Goal: Task Accomplishment & Management: Use online tool/utility

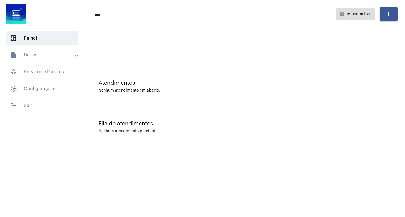
click at [348, 16] on span "help Treinamento arrow_drop_down" at bounding box center [355, 14] width 33 height 10
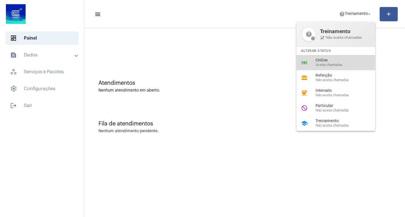
click at [335, 62] on span "Online" at bounding box center [348, 60] width 64 height 4
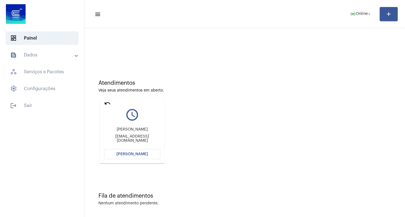
click at [132, 156] on button "[PERSON_NAME]" at bounding box center [132, 154] width 56 height 10
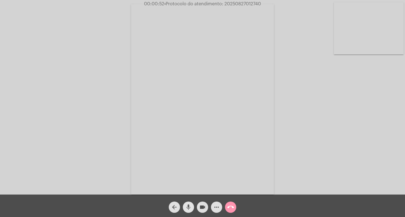
click at [192, 204] on button "mic" at bounding box center [188, 207] width 11 height 11
click at [202, 208] on mat-icon "videocam" at bounding box center [202, 207] width 7 height 7
click at [202, 205] on mat-icon "videocam_off" at bounding box center [202, 207] width 7 height 7
click at [193, 204] on button "mic_off" at bounding box center [188, 207] width 11 height 11
click at [217, 204] on mat-icon "more_horiz" at bounding box center [216, 207] width 7 height 7
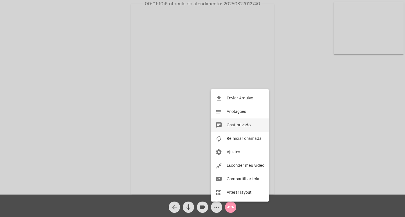
click at [239, 123] on span "Chat privado" at bounding box center [239, 125] width 24 height 4
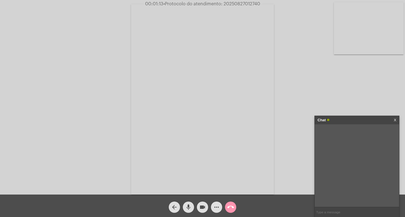
click at [211, 202] on button "more_horiz" at bounding box center [216, 207] width 11 height 11
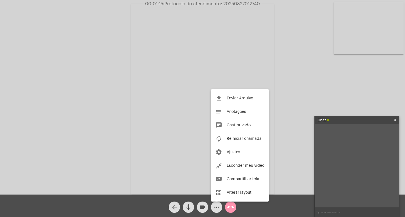
click at [329, 211] on div at bounding box center [202, 108] width 405 height 217
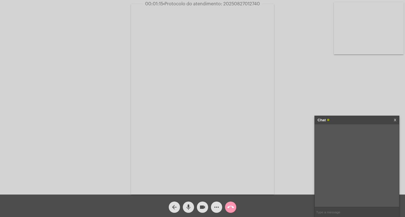
click at [329, 211] on input "text" at bounding box center [357, 213] width 84 height 10
type input "só um minuto"
click at [201, 208] on mat-icon "videocam" at bounding box center [202, 207] width 7 height 7
click at [191, 203] on span "mic" at bounding box center [188, 207] width 7 height 11
click at [203, 208] on mat-icon "videocam_off" at bounding box center [202, 207] width 7 height 7
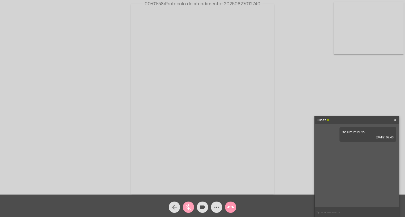
click at [192, 207] on button "mic_off" at bounding box center [188, 207] width 11 height 11
click at [393, 121] on div "Chat X" at bounding box center [357, 120] width 84 height 8
click at [397, 120] on div "Chat X" at bounding box center [357, 120] width 84 height 8
drag, startPoint x: 397, startPoint y: 120, endPoint x: 313, endPoint y: 151, distance: 89.1
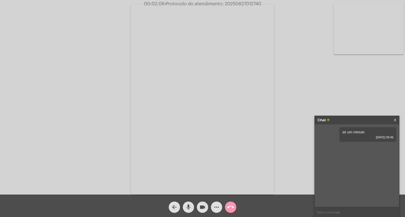
click at [313, 151] on div "Acessando Câmera e Microfone..." at bounding box center [203, 98] width 404 height 195
click at [187, 208] on mat-icon "mic" at bounding box center [188, 207] width 7 height 7
click at [187, 202] on span "mic_off" at bounding box center [188, 207] width 7 height 11
click at [184, 206] on button "mic" at bounding box center [188, 207] width 11 height 11
click at [363, 166] on link "[URL][DOMAIN_NAME]" at bounding box center [351, 164] width 39 height 4
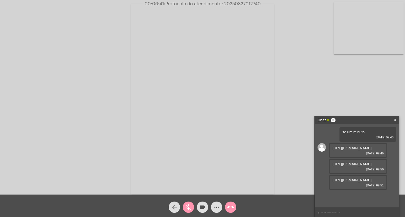
click at [186, 208] on mat-icon "mic_off" at bounding box center [188, 207] width 7 height 7
click at [362, 183] on link "[URL][DOMAIN_NAME]" at bounding box center [351, 180] width 39 height 4
click at [348, 150] on link "[URL][DOMAIN_NAME]" at bounding box center [351, 148] width 39 height 4
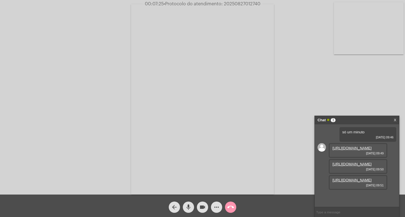
scroll to position [21, 0]
click at [189, 206] on mat-icon "mic" at bounding box center [188, 207] width 7 height 7
click at [219, 208] on mat-icon "more_horiz" at bounding box center [216, 207] width 7 height 7
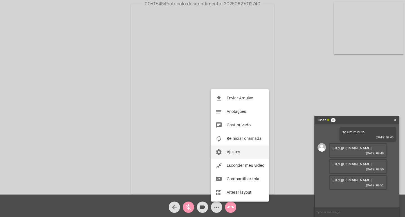
click at [224, 154] on button "settings Ajustes" at bounding box center [240, 152] width 58 height 13
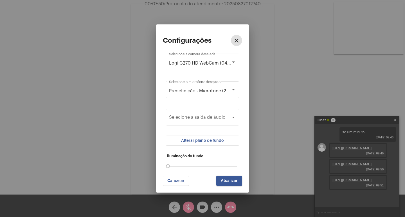
click at [220, 141] on span "Alterar plano de fundo" at bounding box center [202, 141] width 43 height 4
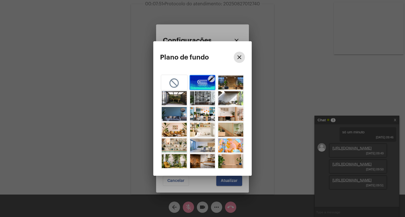
click at [203, 80] on img "button" at bounding box center [202, 83] width 25 height 14
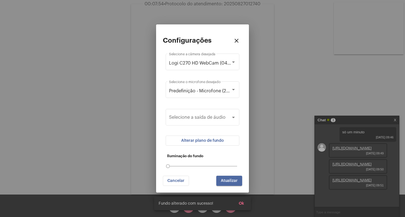
click at [228, 182] on span "Atualizar" at bounding box center [229, 181] width 17 height 4
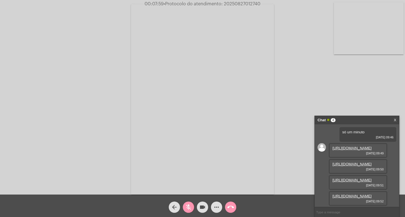
scroll to position [49, 0]
click at [347, 194] on link "[URL][DOMAIN_NAME]" at bounding box center [351, 196] width 39 height 4
click at [190, 206] on mat-icon "mic_off" at bounding box center [188, 207] width 7 height 7
click at [190, 207] on mat-icon "mic" at bounding box center [188, 207] width 7 height 7
click at [189, 211] on mat-icon "mic_off" at bounding box center [188, 207] width 7 height 7
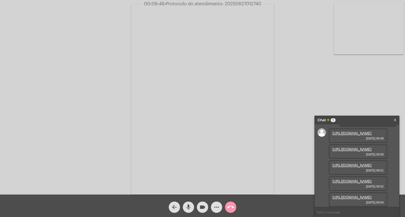
scroll to position [78, 0]
click at [352, 195] on link "[URL][DOMAIN_NAME]" at bounding box center [351, 197] width 39 height 4
click at [190, 204] on span "mic" at bounding box center [188, 207] width 7 height 11
click at [190, 204] on span "mic_off" at bounding box center [188, 207] width 7 height 11
click at [190, 206] on mat-icon "mic" at bounding box center [188, 207] width 7 height 7
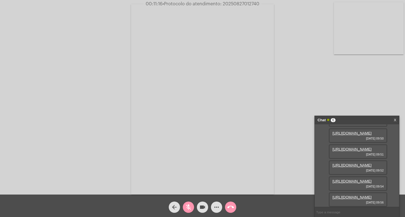
scroll to position [107, 0]
click at [361, 195] on link "[URL][DOMAIN_NAME]" at bounding box center [351, 197] width 39 height 4
click at [343, 195] on link "[URL][DOMAIN_NAME]" at bounding box center [351, 197] width 39 height 4
click at [189, 208] on mat-icon "mic_off" at bounding box center [188, 207] width 7 height 7
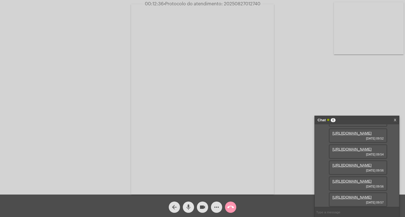
click at [190, 209] on mat-icon "mic" at bounding box center [188, 207] width 7 height 7
click at [187, 211] on span "mic_off" at bounding box center [188, 207] width 7 height 11
click at [188, 203] on span "mic" at bounding box center [188, 207] width 7 height 11
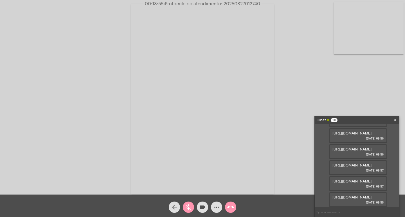
scroll to position [222, 0]
click at [359, 195] on link "[URL][DOMAIN_NAME]" at bounding box center [351, 197] width 39 height 4
click at [350, 179] on link "[URL][DOMAIN_NAME]" at bounding box center [351, 181] width 39 height 4
click at [188, 207] on mat-icon "mic_off" at bounding box center [188, 207] width 7 height 7
click at [188, 207] on mat-icon "mic" at bounding box center [188, 207] width 7 height 7
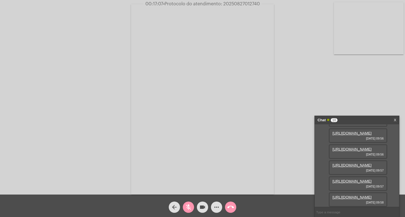
click at [190, 205] on mat-icon "mic_off" at bounding box center [188, 207] width 7 height 7
click at [190, 205] on mat-icon "mic" at bounding box center [188, 207] width 7 height 7
click at [190, 205] on mat-icon "mic_off" at bounding box center [188, 207] width 7 height 7
click at [192, 206] on mat-icon "mic" at bounding box center [188, 207] width 7 height 7
click at [194, 206] on button "mic_off" at bounding box center [188, 207] width 11 height 11
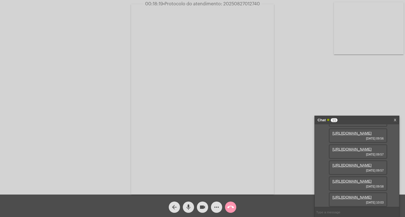
click at [350, 184] on link "[URL][DOMAIN_NAME]" at bounding box center [351, 181] width 39 height 4
click at [350, 195] on link "[URL][DOMAIN_NAME]" at bounding box center [351, 197] width 39 height 4
click at [338, 179] on link "[URL][DOMAIN_NAME]" at bounding box center [351, 181] width 39 height 4
click at [189, 204] on mat-icon "mic" at bounding box center [188, 207] width 7 height 7
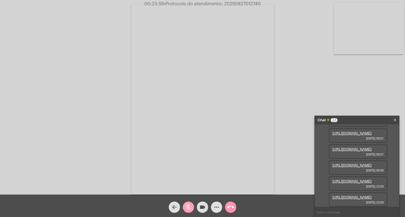
click at [189, 206] on mat-icon "mic_off" at bounding box center [188, 207] width 7 height 7
click at [215, 207] on mat-icon "more_horiz" at bounding box center [216, 207] width 7 height 7
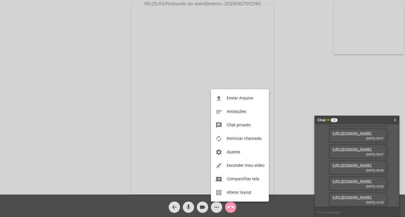
click at [303, 157] on div at bounding box center [202, 108] width 405 height 217
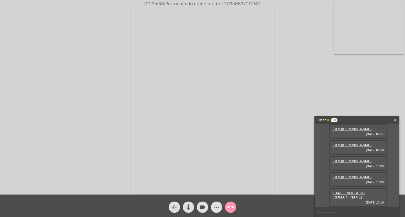
scroll to position [295, 0]
click at [187, 208] on mat-icon "mic" at bounding box center [188, 207] width 7 height 7
drag, startPoint x: 379, startPoint y: 194, endPoint x: 332, endPoint y: 198, distance: 48.0
click at [332, 198] on div "[EMAIL_ADDRESS][DOMAIN_NAME] [DATE] 10:10" at bounding box center [358, 197] width 58 height 19
copy link "[EMAIL_ADDRESS][DOMAIN_NAME]"
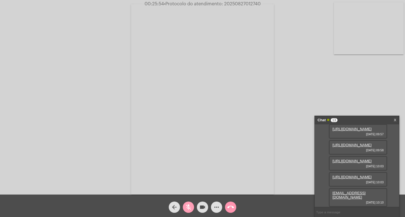
click at [185, 203] on button "mic_off" at bounding box center [188, 207] width 11 height 11
click at [188, 206] on mat-icon "mic" at bounding box center [188, 207] width 7 height 7
click at [188, 208] on mat-icon "mic_off" at bounding box center [188, 207] width 7 height 7
click at [188, 208] on mat-icon "mic" at bounding box center [188, 207] width 7 height 7
click at [201, 206] on mat-icon "videocam" at bounding box center [202, 207] width 7 height 7
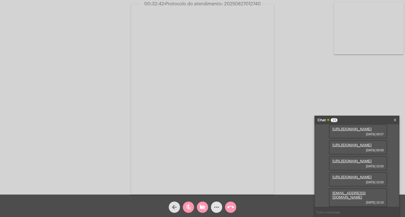
click at [217, 204] on mat-icon "more_horiz" at bounding box center [216, 207] width 7 height 7
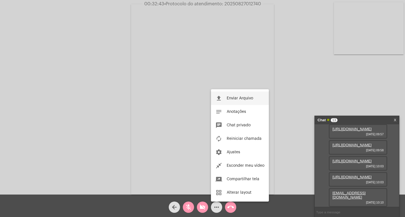
click at [225, 94] on button "file_upload Enviar Arquivo" at bounding box center [240, 98] width 58 height 13
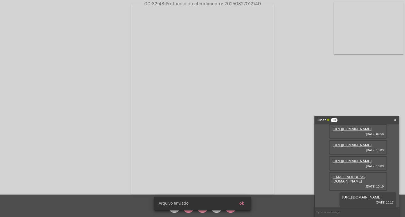
scroll to position [324, 0]
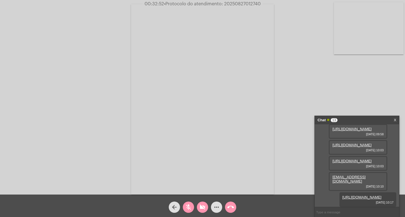
click at [243, 201] on div "arrow_back mic_off videocam_off more_horiz call_end" at bounding box center [202, 206] width 405 height 22
click at [204, 203] on span "videocam_off" at bounding box center [202, 207] width 7 height 11
click at [191, 206] on mat-icon "mic_off" at bounding box center [188, 207] width 7 height 7
drag, startPoint x: 224, startPoint y: 5, endPoint x: 265, endPoint y: 2, distance: 42.0
click at [265, 0] on html "00:33:14 • Protocolo do atendimento: 20250827012740 Acessando Câmera e Microfon…" at bounding box center [202, 108] width 405 height 217
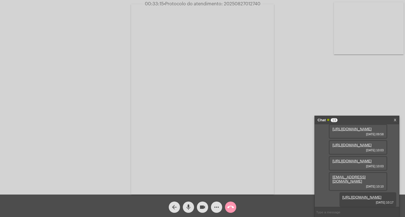
copy app-call "20250827012740"
click at [219, 103] on video at bounding box center [202, 99] width 143 height 191
click at [163, 79] on video at bounding box center [94, 99] width 143 height 191
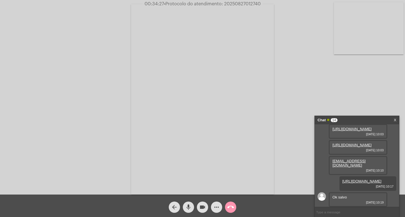
scroll to position [340, 0]
click at [186, 208] on mat-icon "mic" at bounding box center [188, 207] width 7 height 7
click at [192, 208] on button "mic_off" at bounding box center [188, 207] width 11 height 11
click at [190, 208] on mat-icon "mic" at bounding box center [188, 207] width 7 height 7
click at [187, 206] on mat-icon "mic_off" at bounding box center [188, 207] width 7 height 7
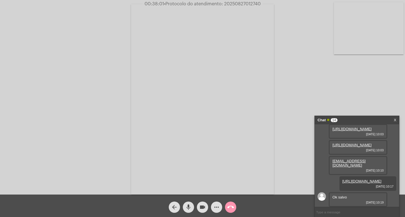
click at [187, 209] on mat-icon "mic" at bounding box center [188, 207] width 7 height 7
click at [191, 206] on mat-icon "mic_off" at bounding box center [188, 207] width 7 height 7
click at [190, 206] on mat-icon "mic" at bounding box center [188, 207] width 7 height 7
click at [213, 207] on mat-icon "more_horiz" at bounding box center [216, 207] width 7 height 7
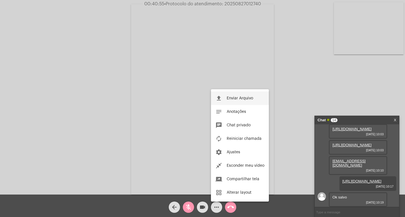
click at [236, 94] on button "file_upload Enviar Arquivo" at bounding box center [240, 98] width 58 height 13
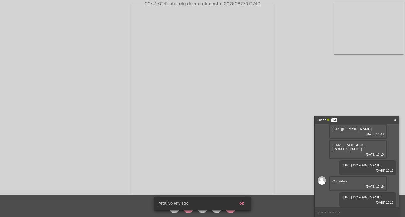
scroll to position [368, 0]
click at [215, 212] on div "[PERSON_NAME] enviado ok" at bounding box center [202, 203] width 110 height 27
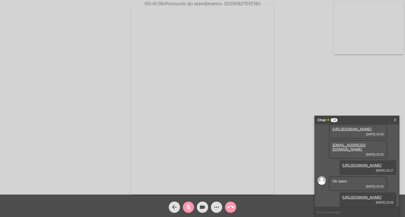
click at [238, 202] on div "arrow_back mic_off videocam more_horiz call_end" at bounding box center [202, 206] width 405 height 22
click at [220, 205] on button "more_horiz" at bounding box center [216, 207] width 11 height 11
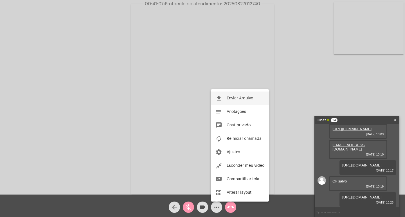
click at [230, 98] on span "Enviar Arquivo" at bounding box center [240, 98] width 26 height 4
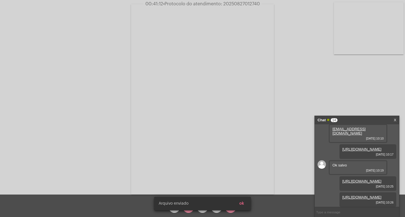
scroll to position [397, 0]
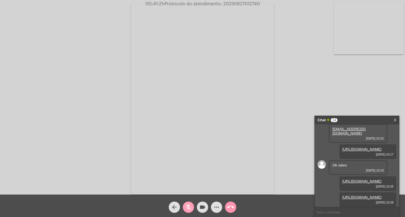
click at [187, 204] on mat-icon "mic_off" at bounding box center [188, 207] width 7 height 7
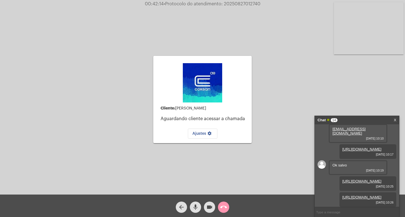
click at [221, 207] on mat-icon "call_end" at bounding box center [223, 207] width 7 height 7
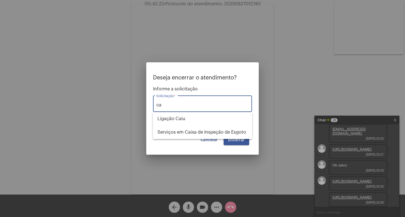
type input "c"
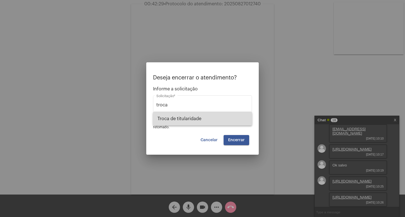
click at [212, 115] on span "Troca de titularidade" at bounding box center [202, 118] width 90 height 13
type input "Troca de titularidade"
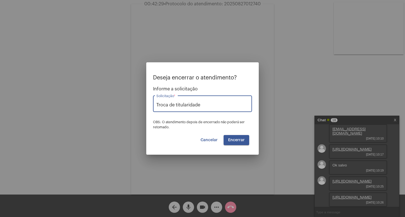
click at [242, 141] on span "Encerrar" at bounding box center [236, 140] width 17 height 4
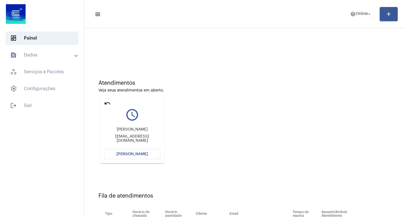
click at [105, 102] on mat-icon "undo" at bounding box center [107, 103] width 7 height 7
click at [107, 104] on mat-icon "undo" at bounding box center [107, 103] width 7 height 7
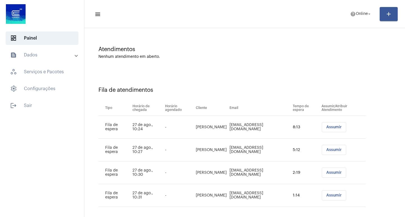
scroll to position [39, 0]
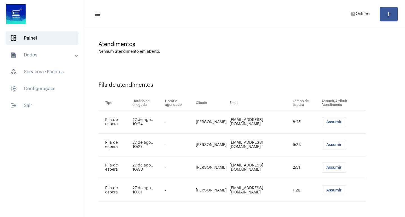
click at [332, 124] on span "Assumir" at bounding box center [333, 122] width 15 height 4
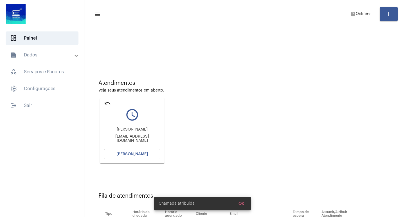
click at [125, 154] on span "[PERSON_NAME]" at bounding box center [131, 154] width 31 height 4
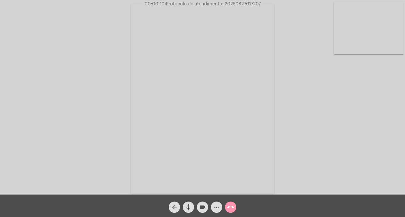
click at [185, 210] on mat-icon "mic" at bounding box center [188, 207] width 7 height 7
click at [185, 210] on mat-icon "mic_off" at bounding box center [188, 207] width 7 height 7
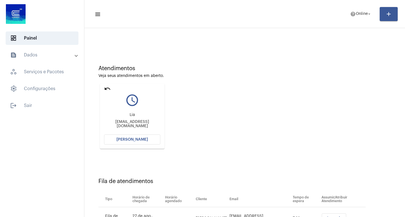
scroll to position [28, 0]
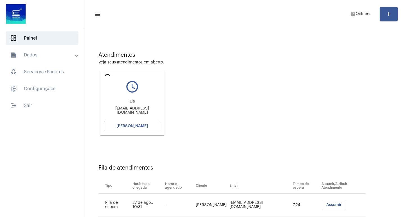
click at [109, 77] on mat-icon "undo" at bounding box center [107, 75] width 7 height 7
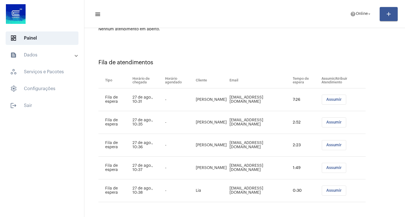
scroll to position [62, 0]
click at [332, 99] on span "Assumir" at bounding box center [333, 100] width 15 height 4
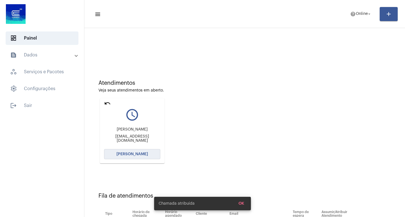
click at [116, 153] on button "[PERSON_NAME]" at bounding box center [132, 154] width 56 height 10
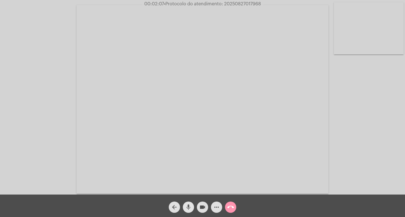
click at [190, 206] on mat-icon "mic" at bounding box center [188, 207] width 7 height 7
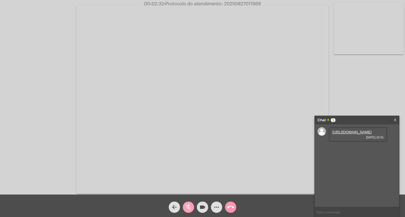
click at [189, 208] on mat-icon "mic_off" at bounding box center [188, 207] width 7 height 7
click at [189, 208] on mat-icon "mic" at bounding box center [188, 207] width 7 height 7
click at [189, 208] on mat-icon "mic_off" at bounding box center [188, 207] width 7 height 7
click at [189, 208] on mat-icon "mic" at bounding box center [188, 207] width 7 height 7
click at [189, 208] on mat-icon "mic_off" at bounding box center [188, 207] width 7 height 7
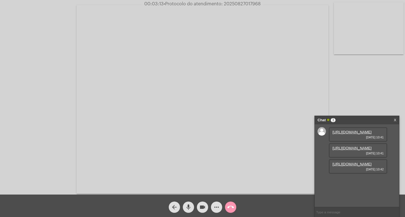
click at [189, 208] on mat-icon "mic" at bounding box center [188, 207] width 7 height 7
click at [187, 209] on mat-icon "mic_off" at bounding box center [188, 207] width 7 height 7
click at [187, 210] on mat-icon "mic" at bounding box center [188, 207] width 7 height 7
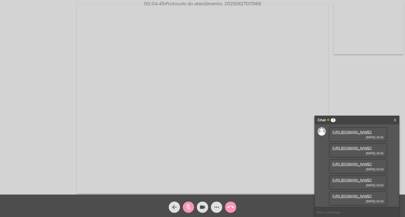
click at [359, 134] on link "https://neft-transfer-bucket.s3.amazonaws.com/temp-867947b7-6775-29de-fe35-7b96…" at bounding box center [351, 132] width 39 height 4
click at [350, 150] on link "https://neft-transfer-bucket.s3.amazonaws.com/temp-6e5aa49e-969b-45ff-e8d3-6a4e…" at bounding box center [351, 148] width 39 height 4
click at [363, 166] on link "https://neft-transfer-bucket.s3.amazonaws.com/temp-ff57bd10-d985-4050-e900-10d2…" at bounding box center [351, 164] width 39 height 4
click at [363, 168] on link "https://neft-transfer-bucket.s3.amazonaws.com/temp-7a0be861-dcb7-364f-8170-edb2…" at bounding box center [351, 165] width 39 height 4
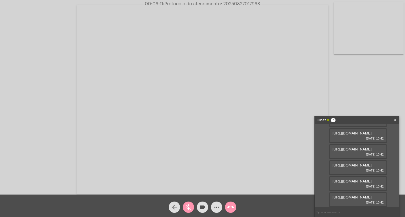
click at [341, 165] on link "https://neft-transfer-bucket.s3.amazonaws.com/temp-7a0be861-dcb7-364f-8170-edb2…" at bounding box center [351, 165] width 39 height 4
click at [349, 184] on link "https://neft-transfer-bucket.s3.amazonaws.com/temp-521cdbb8-51a5-3e5d-68f0-77fb…" at bounding box center [351, 181] width 39 height 4
click at [189, 203] on span "mic_off" at bounding box center [188, 207] width 7 height 11
click at [187, 205] on mat-icon "mic" at bounding box center [188, 207] width 7 height 7
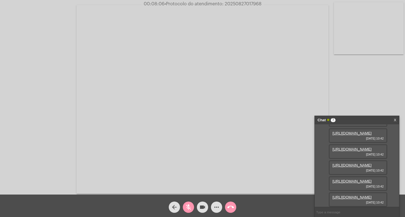
click at [354, 195] on link "https://neft-transfer-bucket.s3.amazonaws.com/temp-42e3954a-3654-ac02-5a44-0348…" at bounding box center [351, 197] width 39 height 4
click at [343, 179] on link "https://neft-transfer-bucket.s3.amazonaws.com/temp-521cdbb8-51a5-3e5d-68f0-77fb…" at bounding box center [351, 181] width 39 height 4
click at [188, 210] on mat-icon "mic_off" at bounding box center [188, 207] width 7 height 7
click at [348, 166] on link "https://neft-transfer-bucket.s3.amazonaws.com/temp-7a0be861-dcb7-364f-8170-edb2…" at bounding box center [351, 165] width 39 height 4
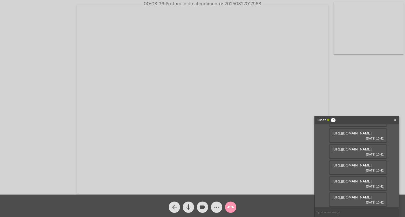
scroll to position [63, 0]
click at [352, 152] on link "https://neft-transfer-bucket.s3.amazonaws.com/temp-063debd3-a4e8-8081-d32a-5336…" at bounding box center [351, 149] width 39 height 4
click at [350, 136] on link "https://neft-transfer-bucket.s3.amazonaws.com/temp-ff57bd10-d985-4050-e900-10d2…" at bounding box center [351, 133] width 39 height 4
click at [229, 204] on span "call_end" at bounding box center [230, 207] width 7 height 11
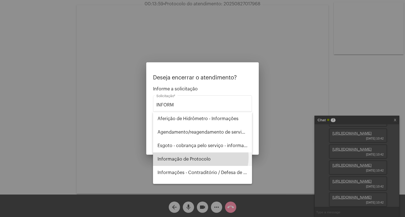
click at [198, 157] on span "Informação de Protocolo" at bounding box center [202, 159] width 90 height 13
type input "Informação de Protocolo"
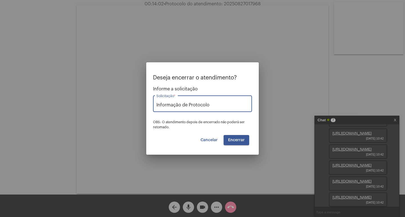
click at [236, 139] on span "Encerrar" at bounding box center [236, 140] width 17 height 4
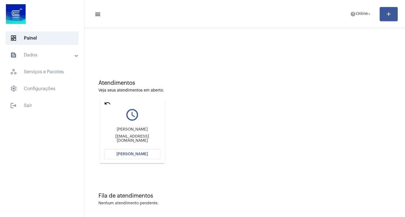
click at [104, 106] on mat-card "undo query_builder Eliane Carvalho dos santos giba89631@gmail.com Abrir Chamada" at bounding box center [132, 130] width 65 height 65
click at [105, 104] on mat-icon "undo" at bounding box center [107, 103] width 7 height 7
click at [106, 103] on mat-icon "undo" at bounding box center [107, 103] width 7 height 7
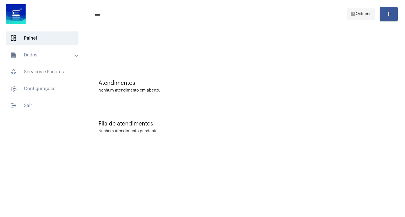
click at [356, 12] on span "Online" at bounding box center [362, 14] width 12 height 4
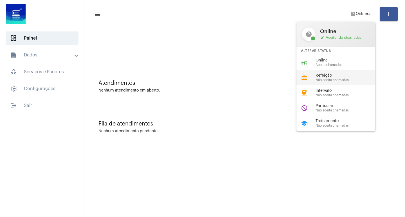
click at [338, 83] on div "lunch_dining Refeição Não aceita chamadas" at bounding box center [340, 77] width 88 height 15
